Goal: Find specific page/section: Find specific page/section

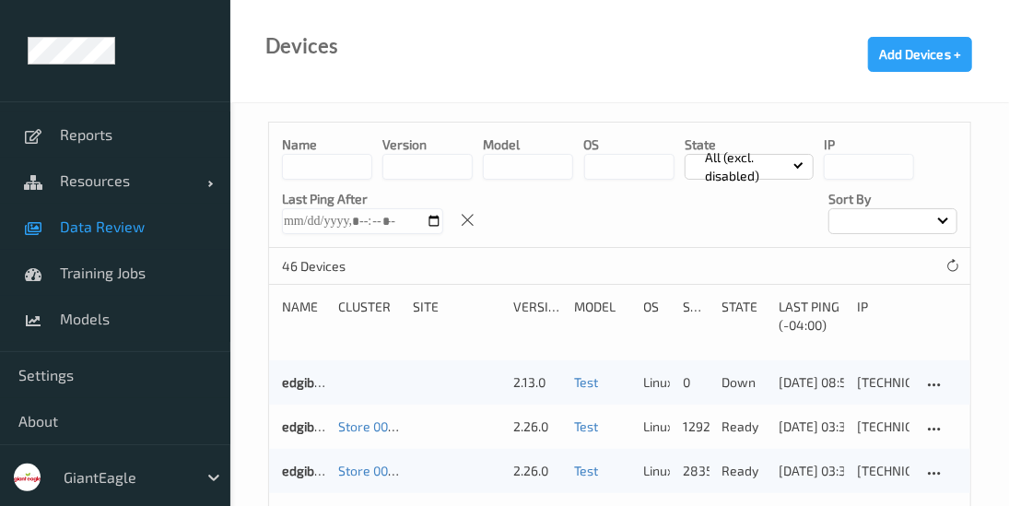
click at [153, 228] on span "Data Review" at bounding box center [136, 226] width 152 height 18
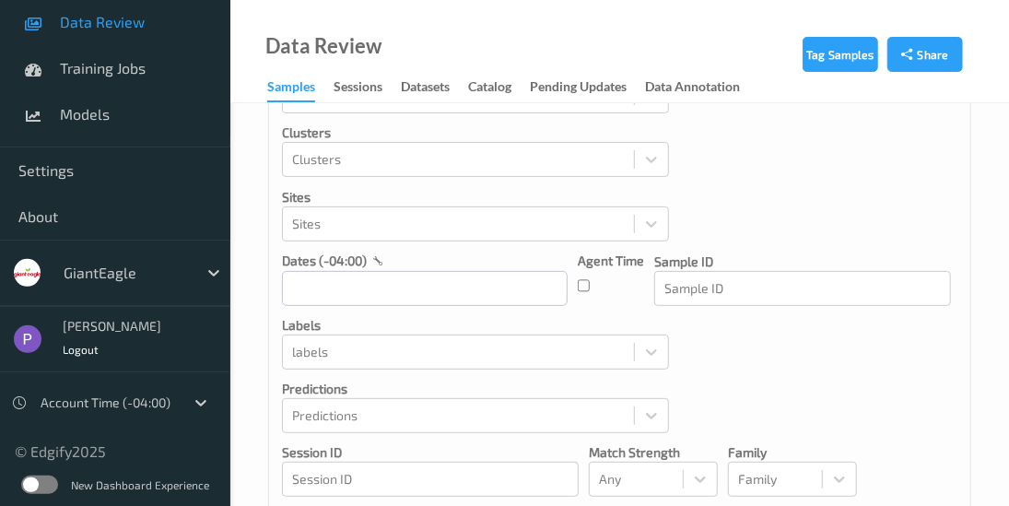
scroll to position [221, 0]
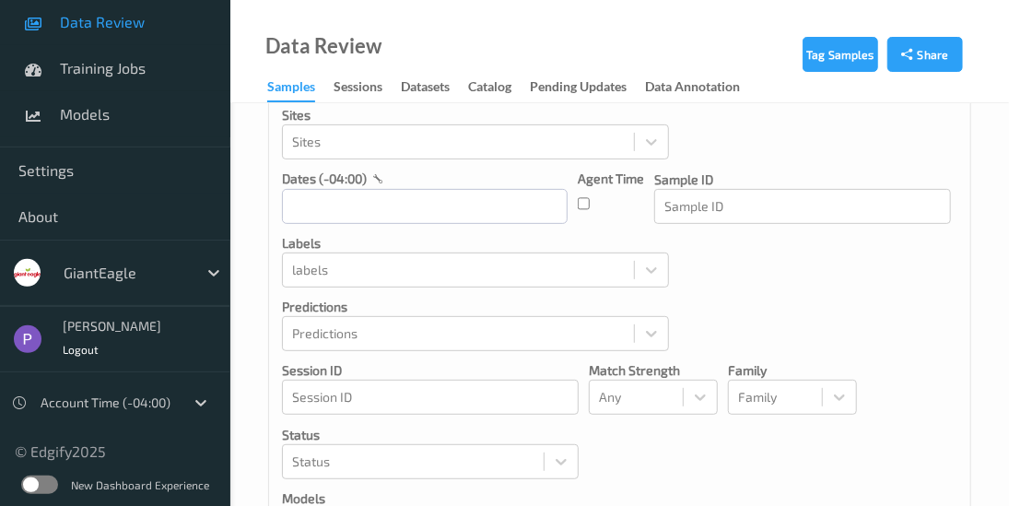
click at [44, 479] on label at bounding box center [39, 484] width 37 height 18
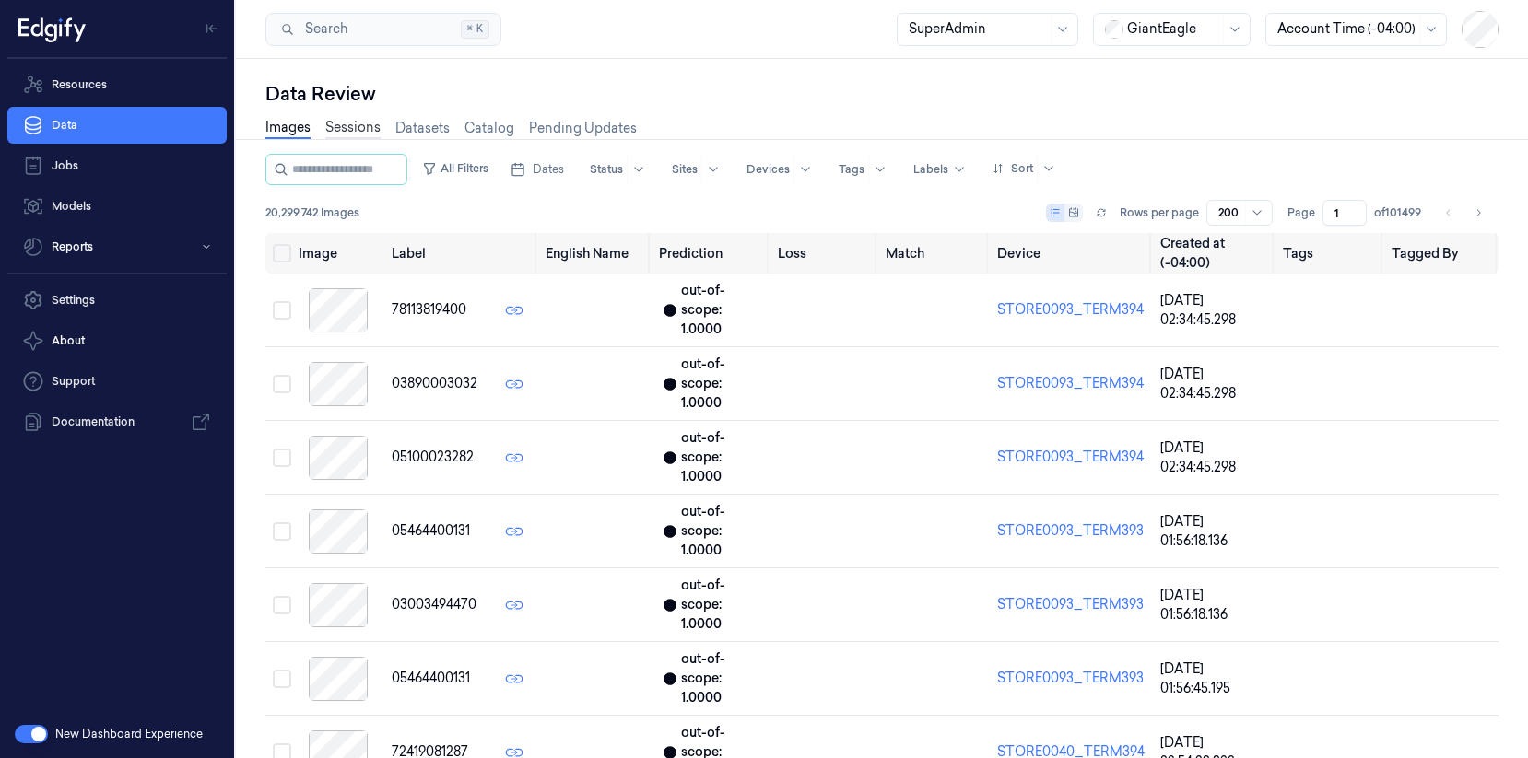
click at [359, 135] on link "Sessions" at bounding box center [352, 128] width 55 height 21
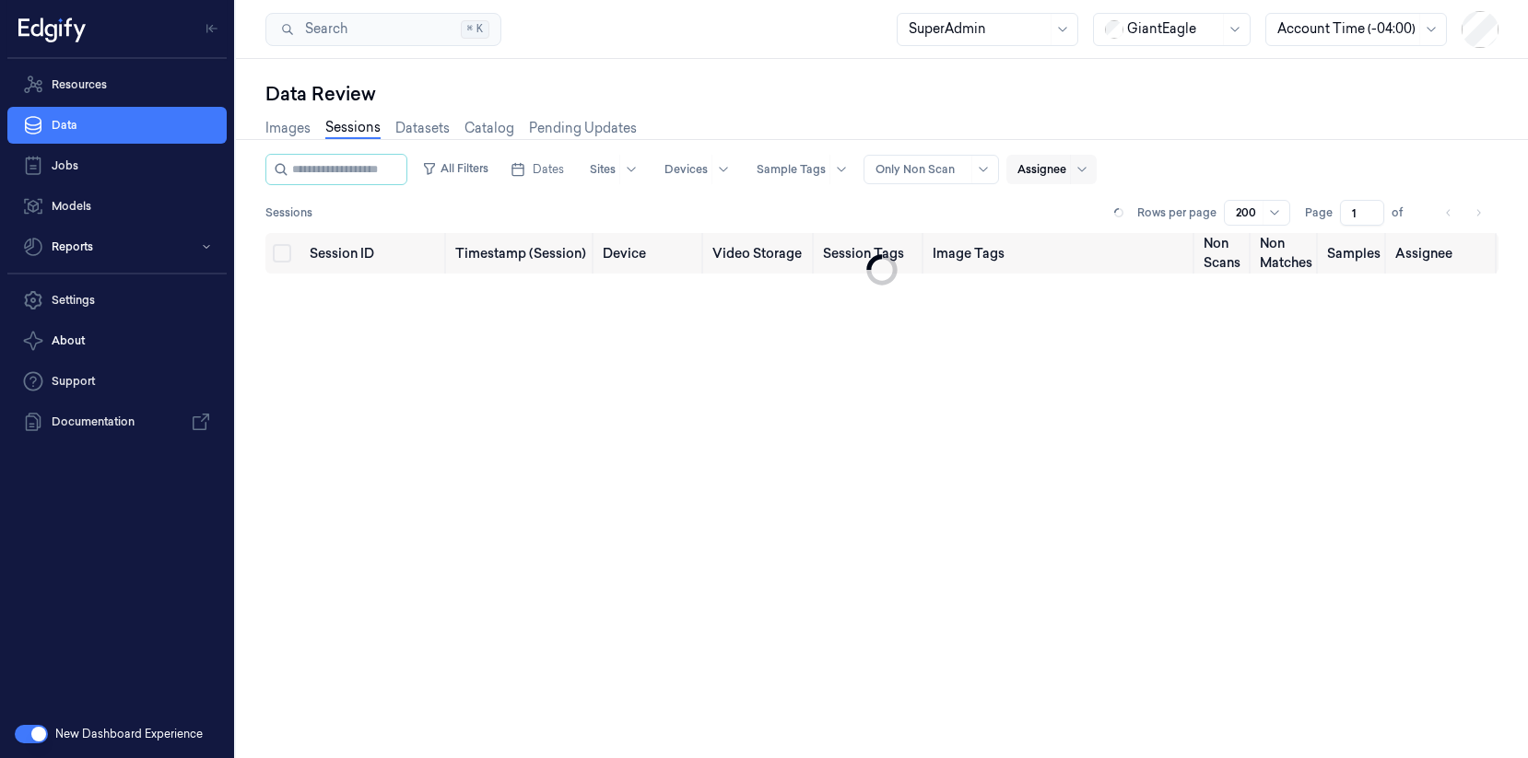
click at [1017, 174] on div at bounding box center [1041, 169] width 49 height 17
click at [1017, 203] on button "Unassigned" at bounding box center [1127, 207] width 175 height 29
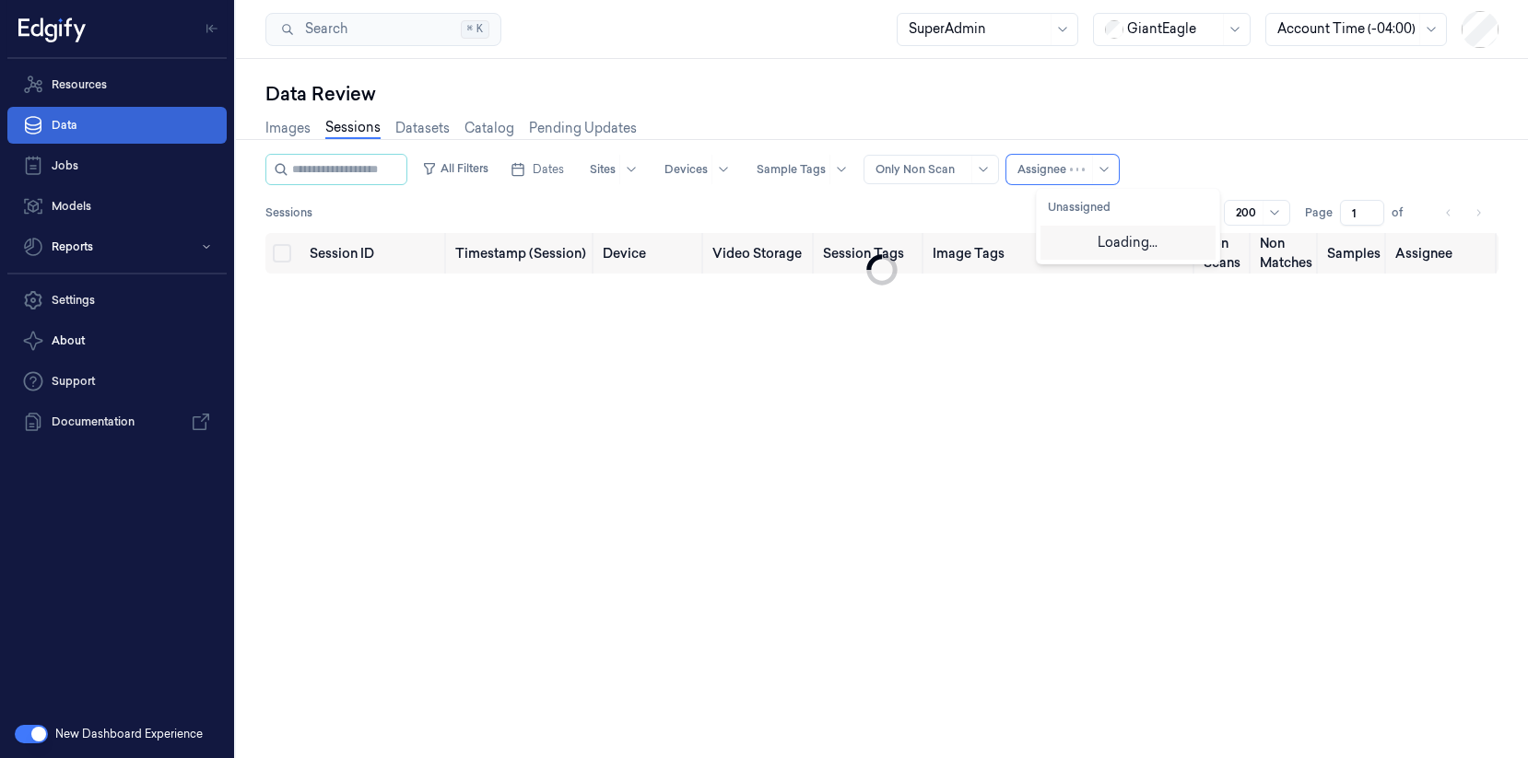
click at [112, 135] on link "Data" at bounding box center [116, 125] width 219 height 37
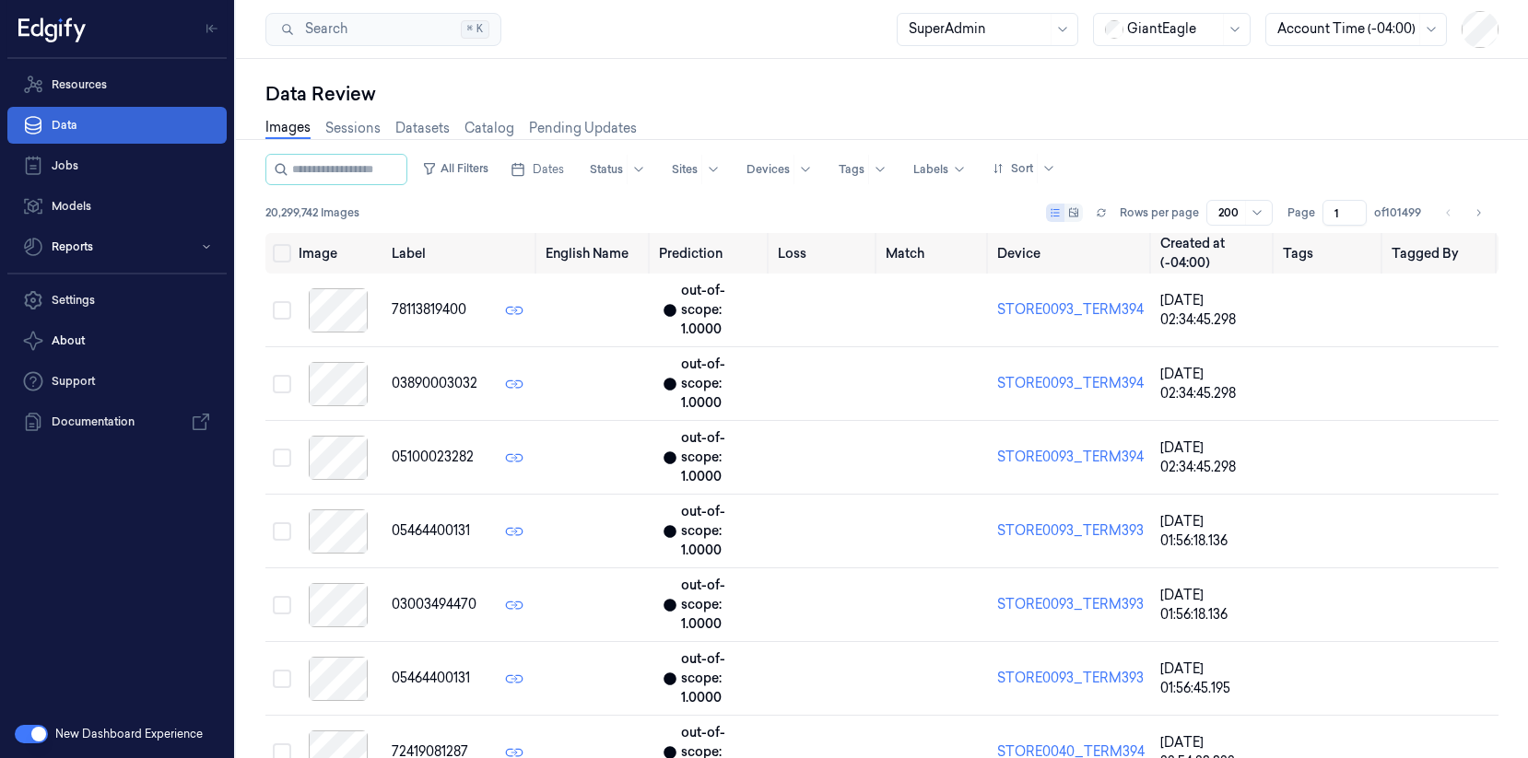
click at [71, 135] on link "Data" at bounding box center [116, 125] width 219 height 37
